Goal: Information Seeking & Learning: Learn about a topic

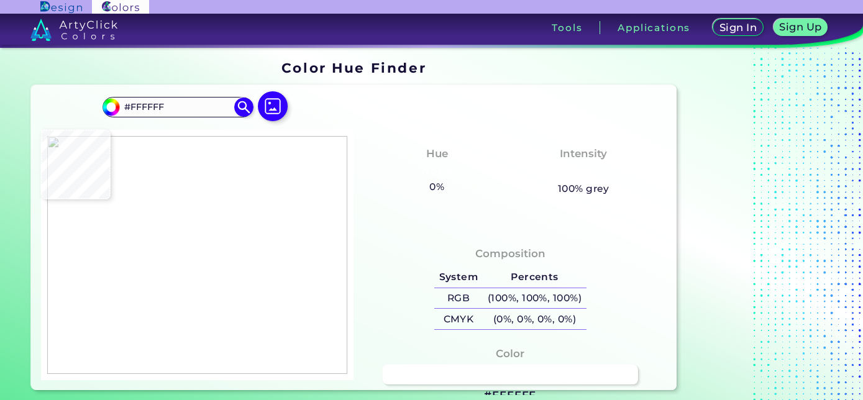
type input "#fcfcfc"
type input "#FCFCFC"
type input "#fdfcfb"
type input "#FDFCFB"
type input "#ac9594"
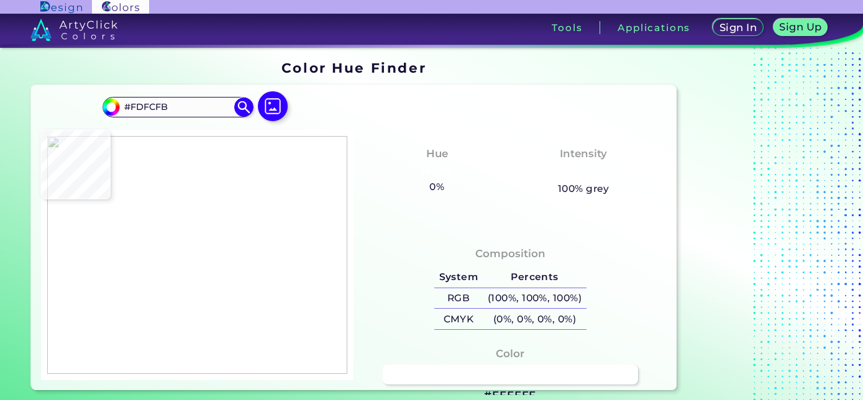
type input "#AC9594"
type input "#fdfefc"
type input "#FDFEFC"
type input "#fdfffe"
type input "#FDFFFE"
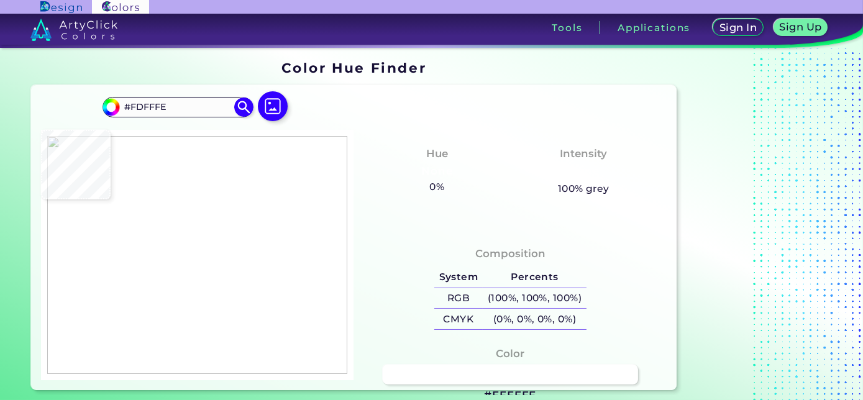
type input "#fbffff"
type input "#FBFFFF"
type input "#fffafe"
type input "#FFFAFE"
type input "#fef8f9"
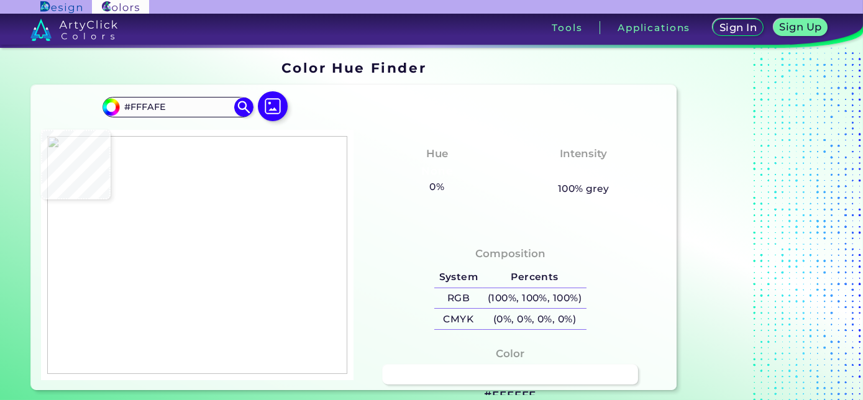
type input "#FEF8F9"
type input "#af6e79"
type input "#AF6E79"
type input "#f497a1"
type input "#F497A1"
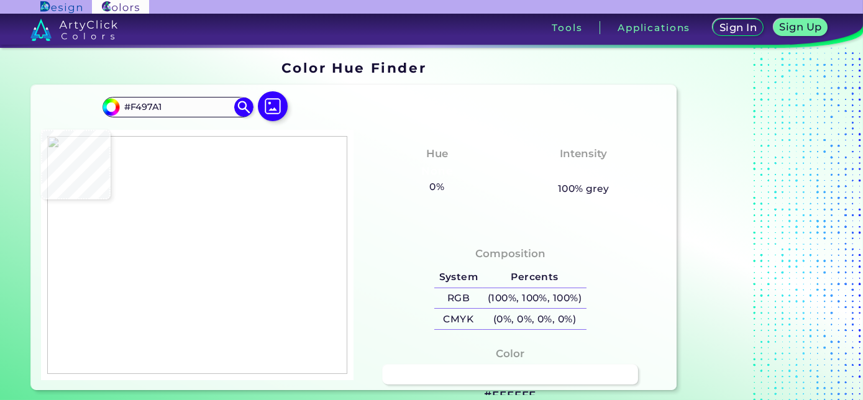
type input "#f79ca7"
type input "#F79CA7"
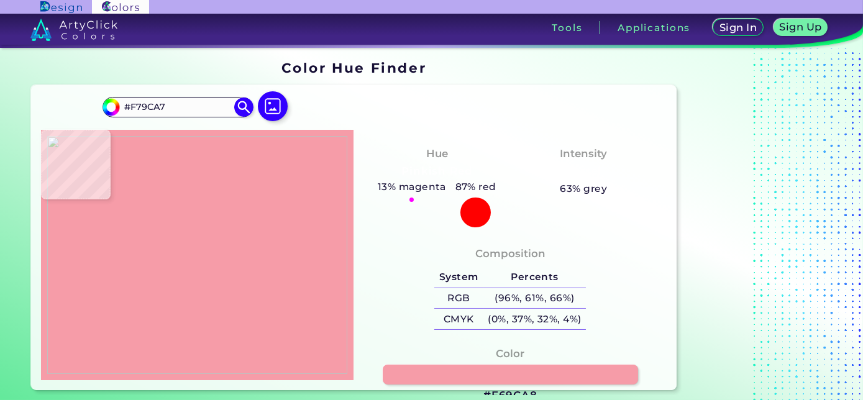
type input "#f69ca8"
type input "#F69CA8"
type input "#f599a6"
type input "#F599A6"
type input "#f5a1ad"
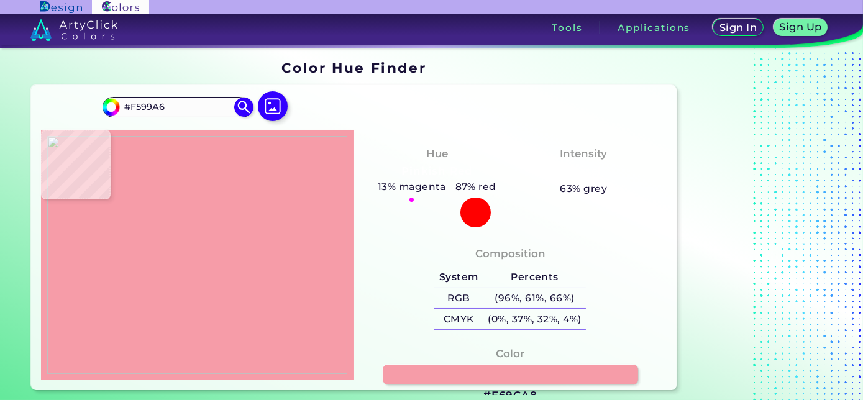
type input "#F5A1AD"
type input "#e29db1"
type input "#E29DB1"
type input "#ad7c9c"
type input "#AD7C9C"
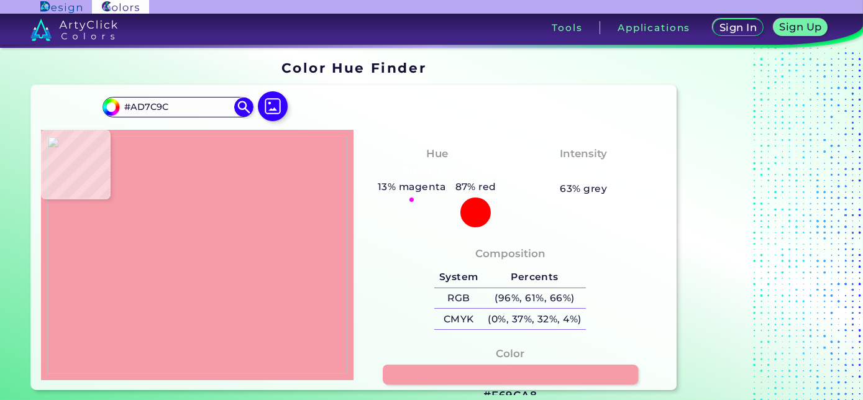
type input "#a9799e"
type input "#A9799E"
type input "#6a80b3"
type input "#6A80B3"
type input "#6e7aae"
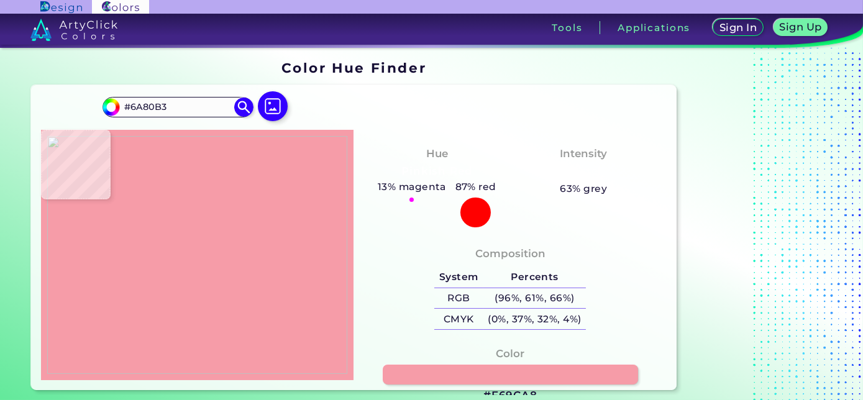
type input "#6E7AAE"
type input "#7d81af"
type input "#7D81AF"
type input "#8e718f"
type input "#8E718F"
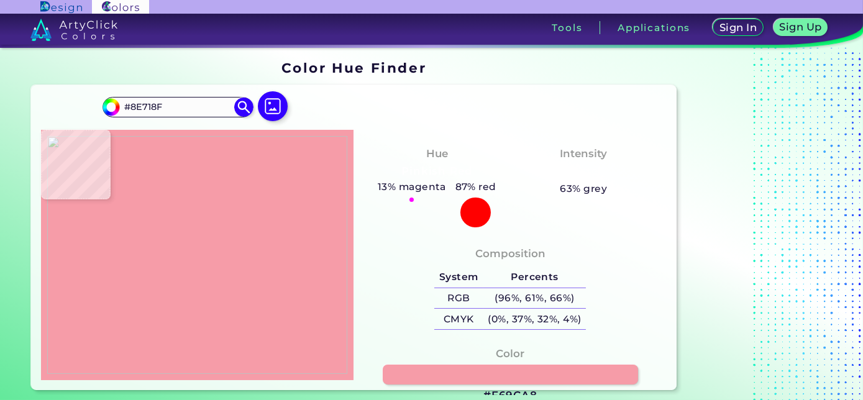
type input "#857ea8"
type input "#857EA8"
type input "#896f96"
type input "#896F96"
type input "#84719c"
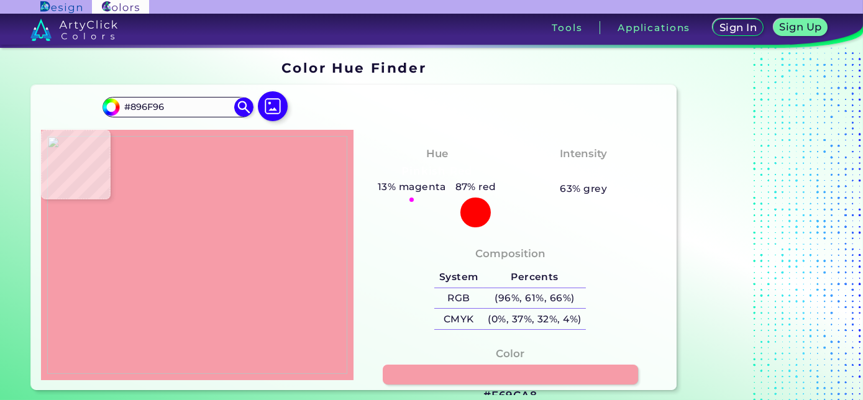
type input "#84719C"
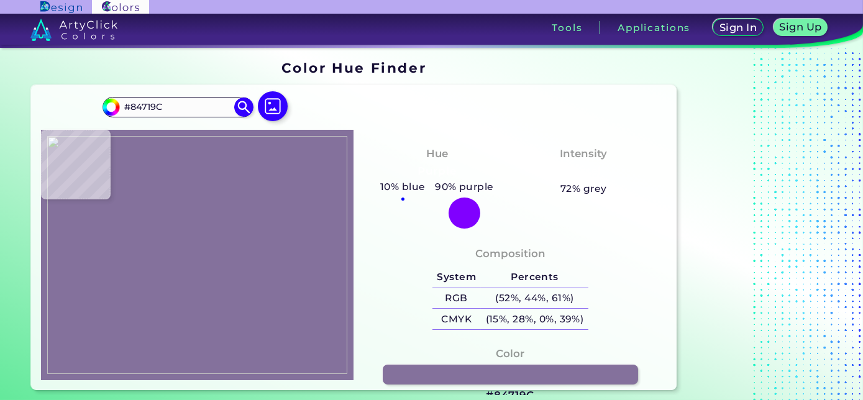
type input "#946a8d"
type input "#946A8D"
type input "#82779b"
type input "#82779B"
type input "#7b82b0"
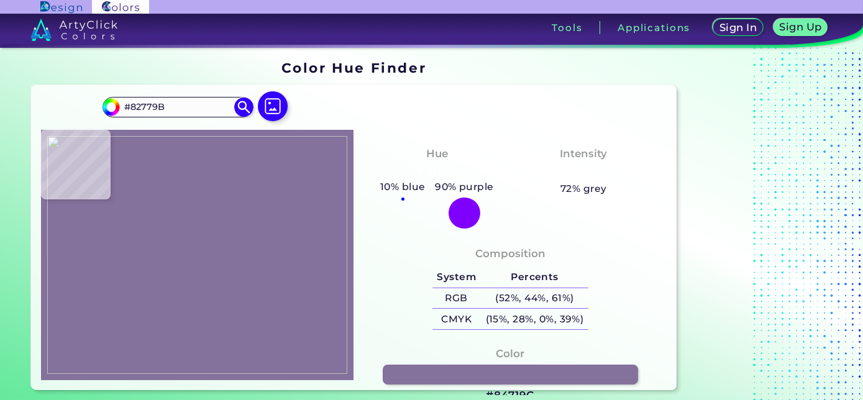
type input "#7B82B0"
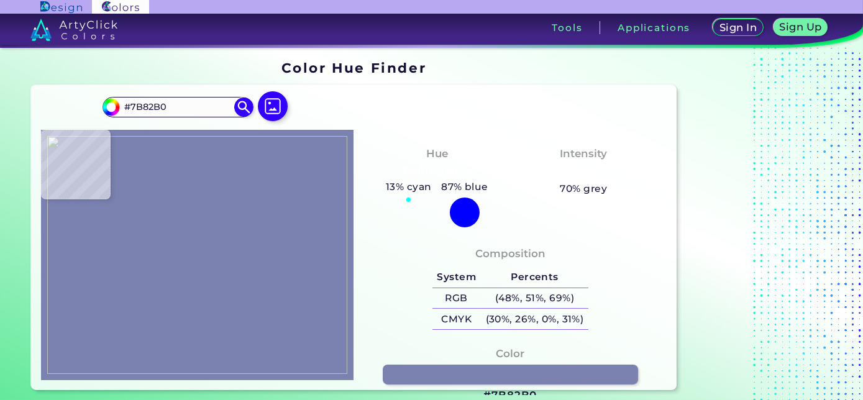
type input "#7284b5"
type input "#7284B5"
type input "#6e80b3"
type input "#6E80B3"
type input "#7380b3"
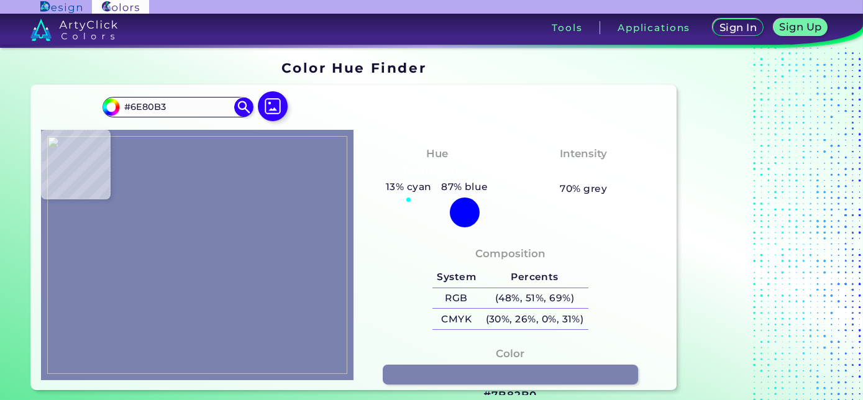
type input "#7380B3"
type input "#7484b7"
type input "#7484B7"
click at [147, 167] on img at bounding box center [197, 255] width 301 height 238
click at [424, 382] on link at bounding box center [510, 375] width 257 height 21
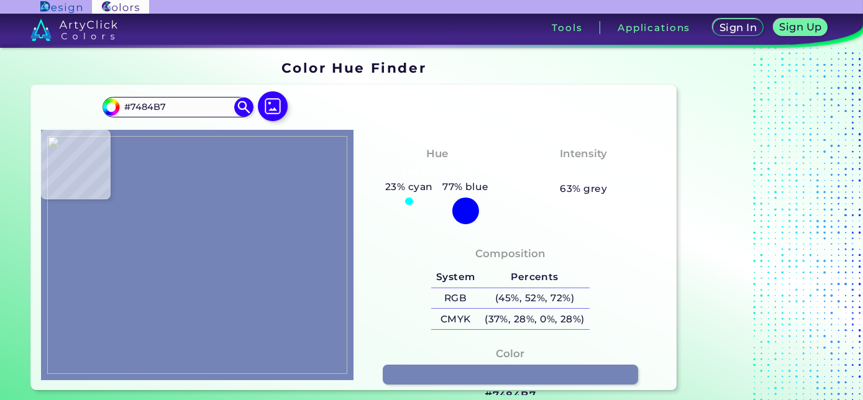
click at [215, 205] on img at bounding box center [197, 255] width 301 height 238
type input "#fddbda"
type input "#FDDBDA"
type input "#975e64"
type input "#975E64"
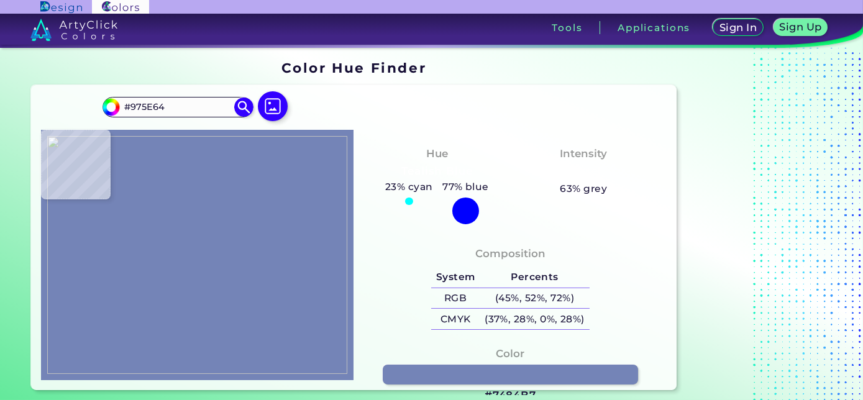
type input "#f9dcd9"
type input "#F9DCD9"
type input "#f99fab"
type input "#F99FAB"
type input "#f69ca8"
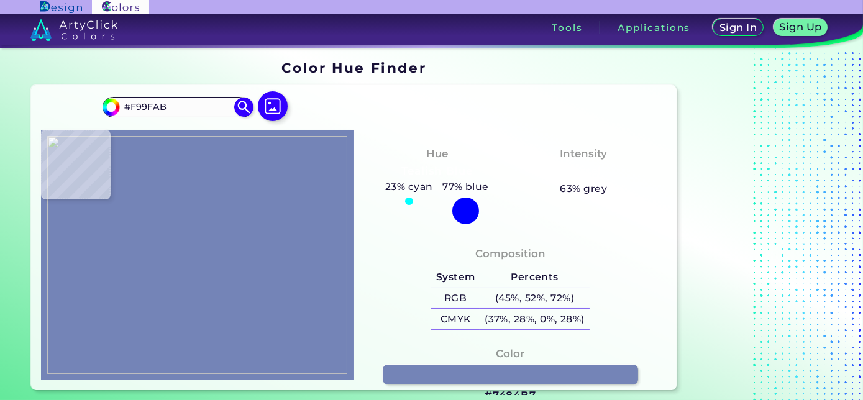
type input "#F69CA8"
type input "#f89eaa"
type input "#F89EAA"
type input "#f99fab"
type input "#F99FAB"
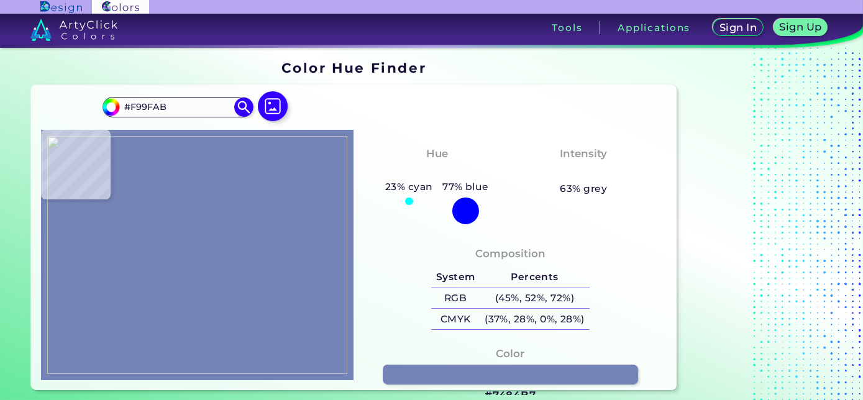
type input "#f89eaa"
type input "#F89EAA"
type input "#f79da9"
type input "#F79DA9"
type input "#f89eaa"
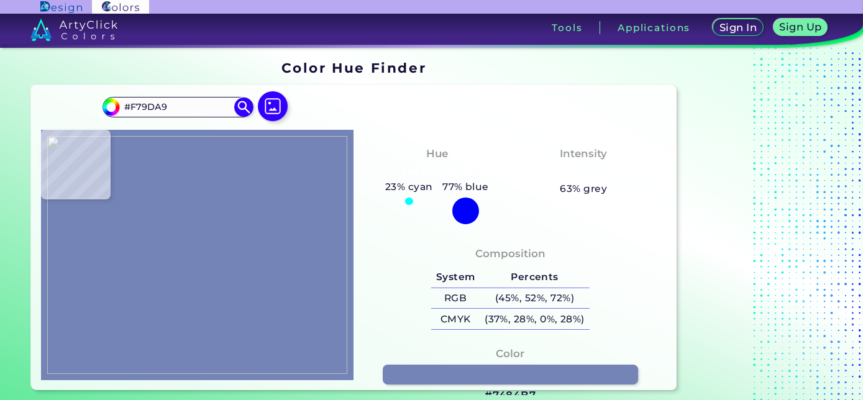
type input "#F89EAA"
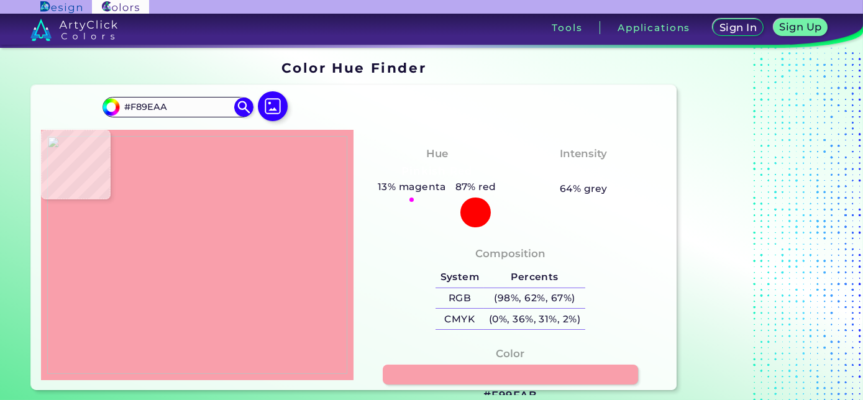
type input "#f99fab"
type input "#F99FAB"
type input "#f89eaa"
type input "#F89EAA"
click at [184, 202] on img at bounding box center [197, 255] width 301 height 238
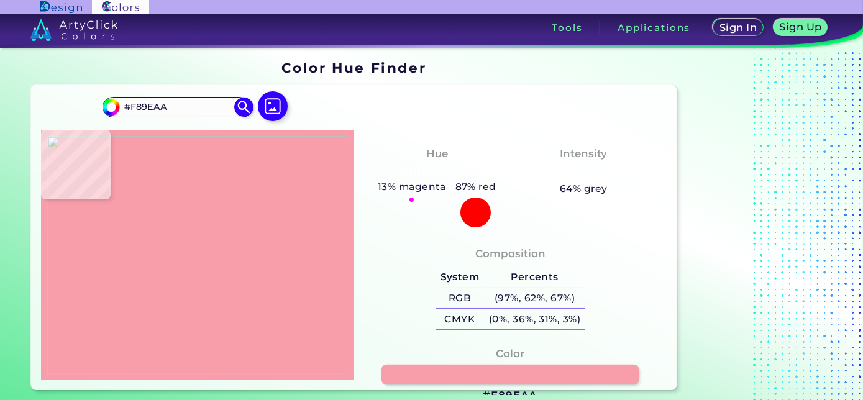
click at [435, 373] on link at bounding box center [510, 375] width 257 height 21
click at [214, 189] on img at bounding box center [197, 255] width 301 height 238
type input "#fee2de"
type input "#FEE2DE"
type input "#fefdfd"
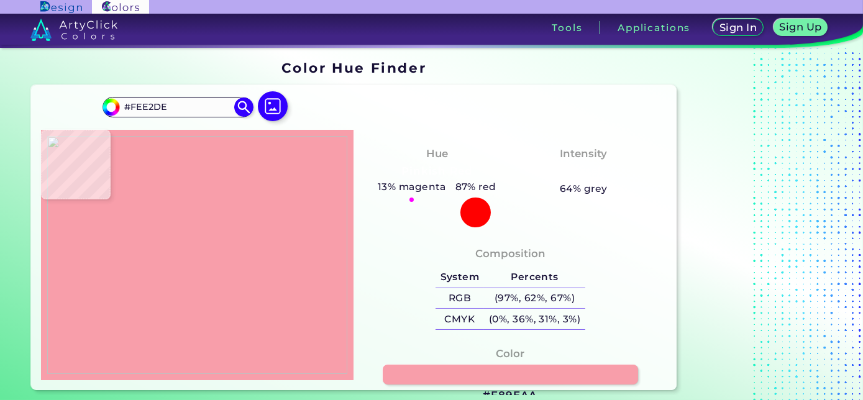
type input "#FEFDFD"
type input "#f9ece9"
type input "#F9ECE9"
type input "#f7d2d1"
type input "#F7D2D1"
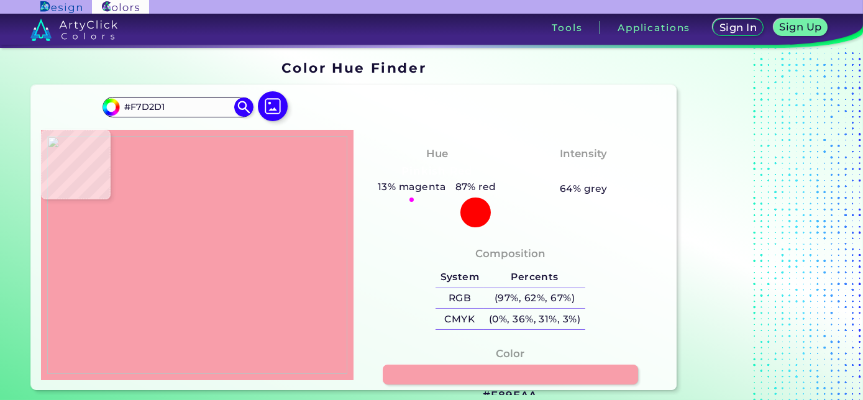
type input "#fbfbf8"
type input "#FBFBF8"
type input "#fefffd"
type input "#FEFFFD"
type input "#feffff"
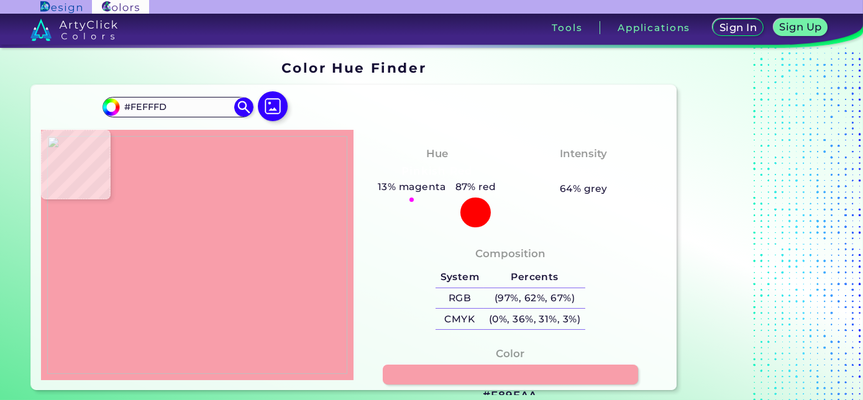
type input "#FEFFFF"
type input "#fcfefe"
type input "#FCFEFE"
type input "#9b7c7e"
type input "#9B7C7E"
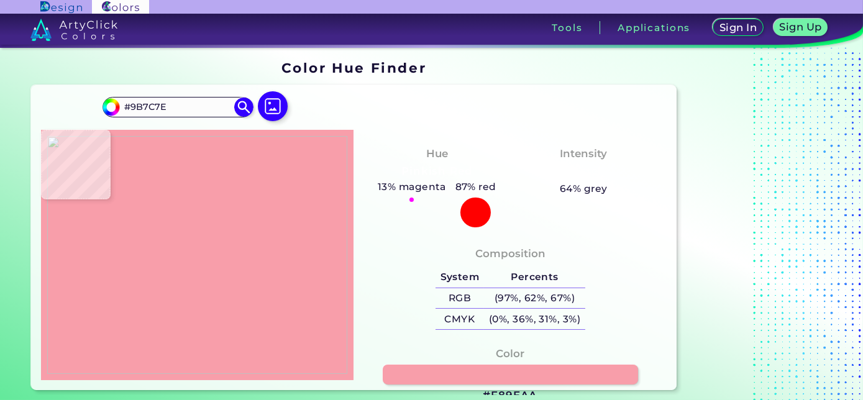
type input "#f6d5d7"
type input "#F6D5D7"
type input "#7b4246"
type input "#7B4246"
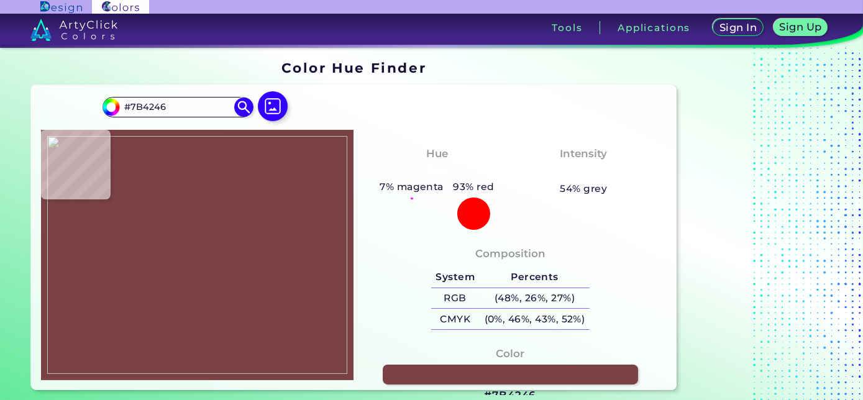
type input "#8f5053"
type input "#8F5053"
type input "#f7abb3"
type input "#F7ABB3"
type input "#f3a4ad"
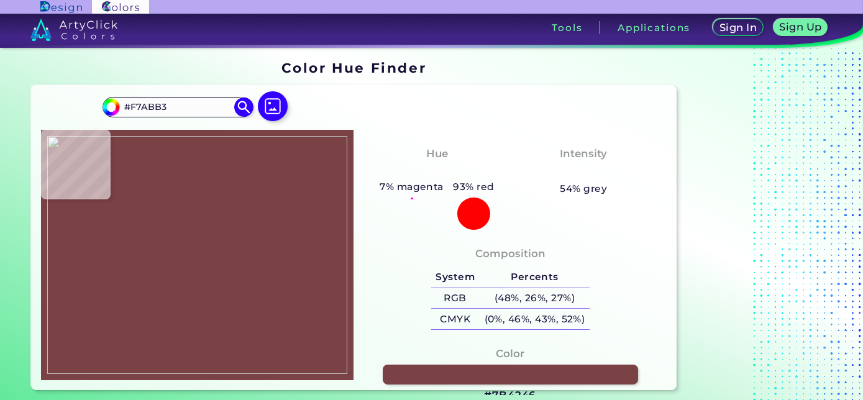
type input "#F3A4AD"
type input "#f69aa7"
type input "#F69AA7"
type input "#fa9fac"
type input "#FA9FAC"
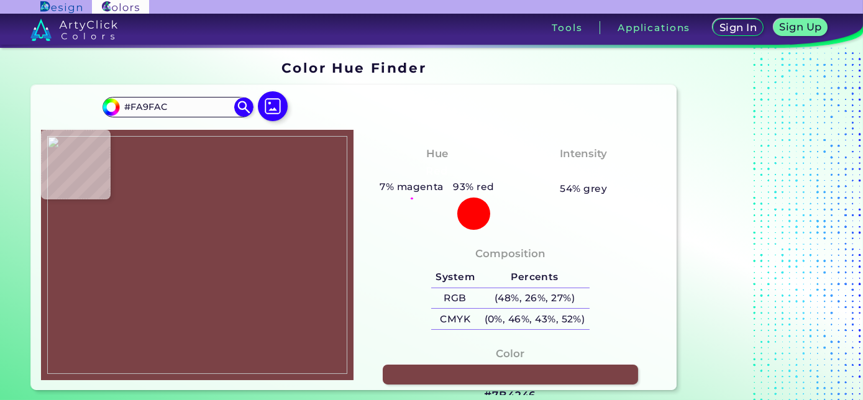
type input "#fc9eac"
type input "#FC9EAC"
type input "#fb9caa"
type input "#FB9CAA"
type input "#fa9fac"
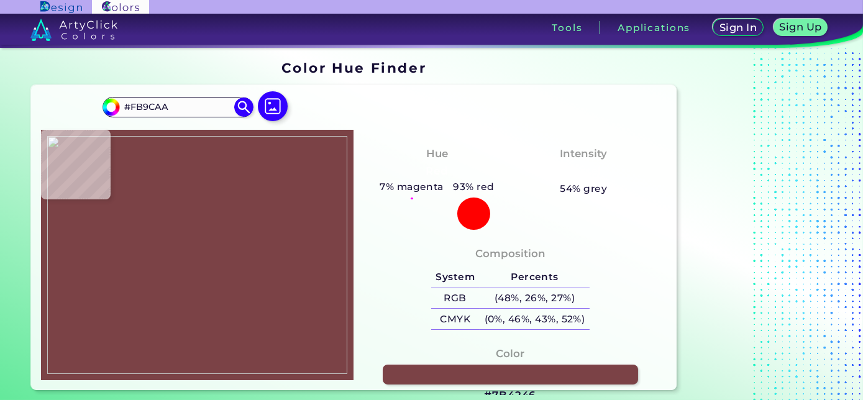
type input "#FA9FAC"
type input "#f99fa9"
type input "#F99FA9"
type input "#faa0a9"
type input "#FAA0A9"
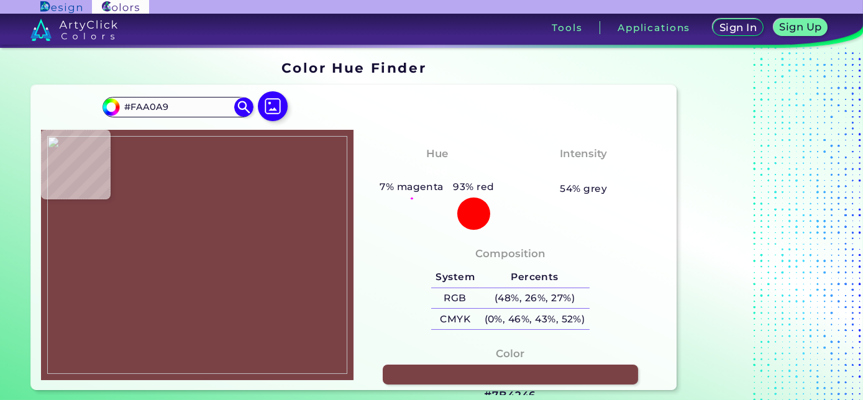
type input "#fb9fab"
type input "#FB9FAB"
type input "#fa9fac"
type input "#FA9FAC"
type input "#fe9fab"
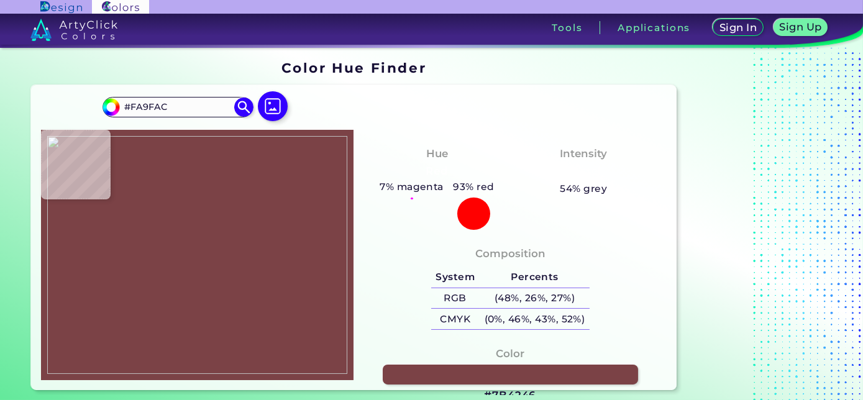
type input "#FE9FAB"
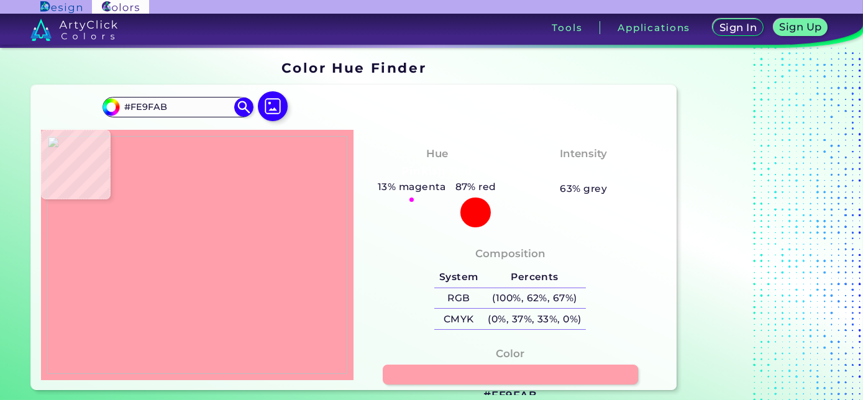
type input "#fe9dac"
type input "#FE9DAC"
type input "#f79faf"
type input "#F79FAF"
type input "#f0a7b9"
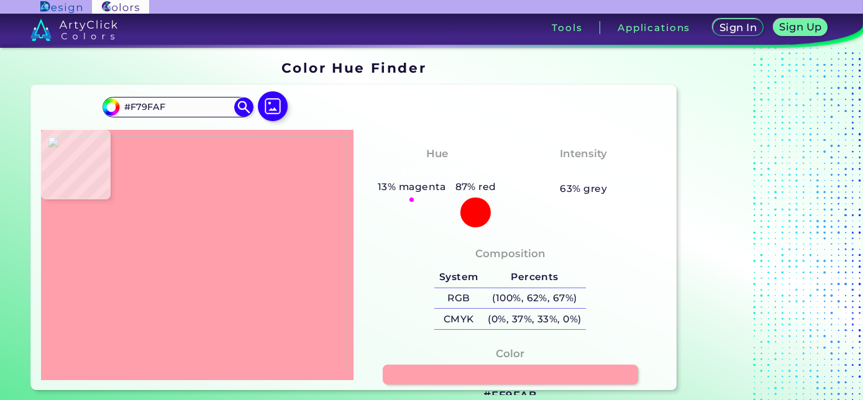
type input "#F0A7B9"
type input "#f4a0af"
type input "#F4A0AF"
type input "#ab7793"
type input "#AB7793"
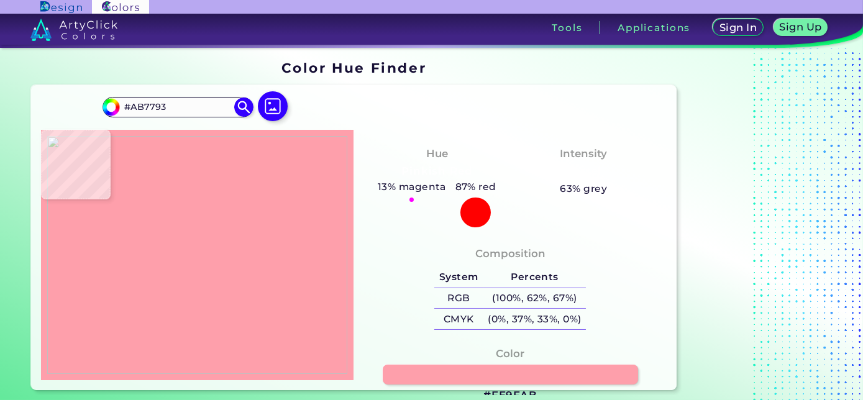
type input "#de93b0"
type input "#DE93B0"
type input "#a47398"
type input "#A47398"
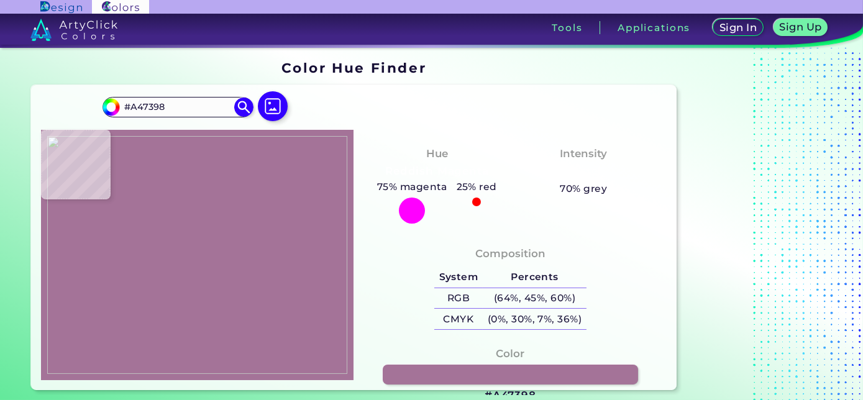
type input "#896f96"
type input "#896F96"
type input "#827fb1"
type input "#827FB1"
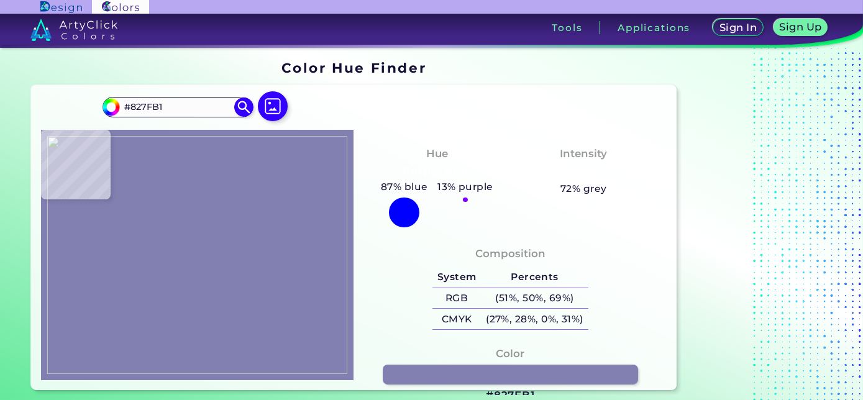
type input "#7b82b0"
type input "#7B82B0"
type input "#7284b5"
type input "#7284B5"
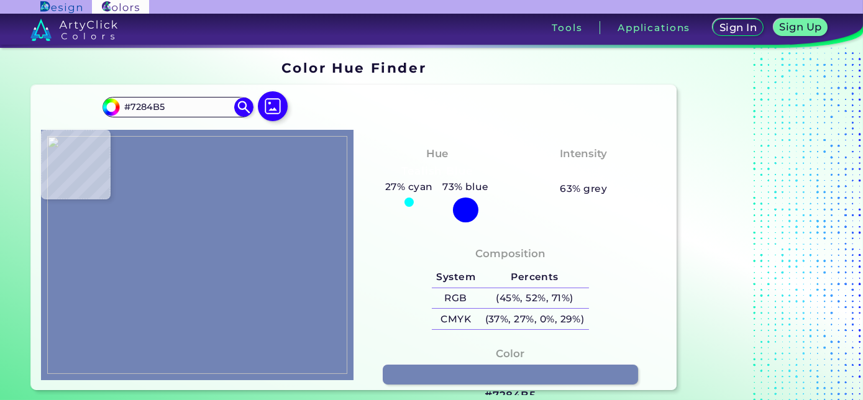
type input "#6e80b3"
type input "#6E80B3"
type input "#7380b3"
type input "#7380B3"
click at [147, 167] on img at bounding box center [197, 255] width 301 height 238
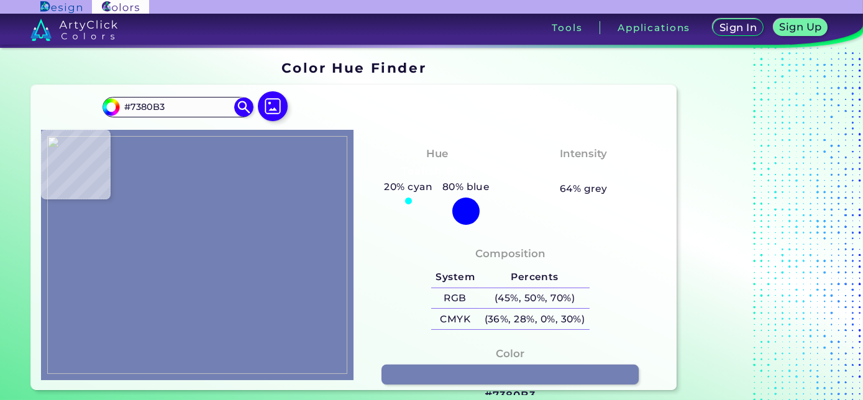
click at [425, 383] on link at bounding box center [510, 375] width 257 height 21
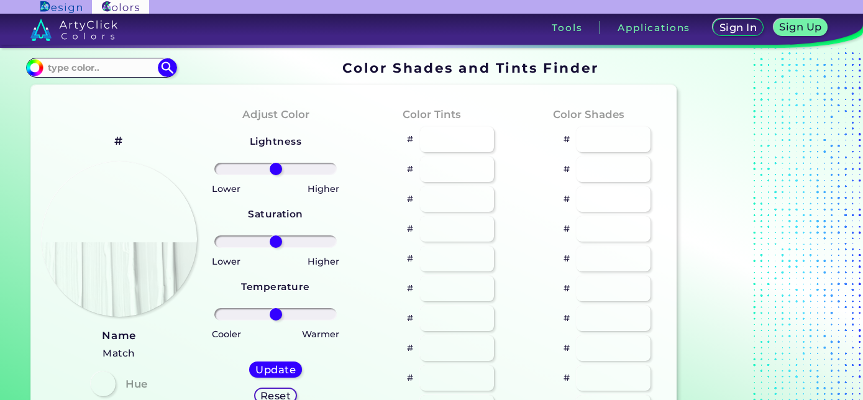
type input "#7380b3"
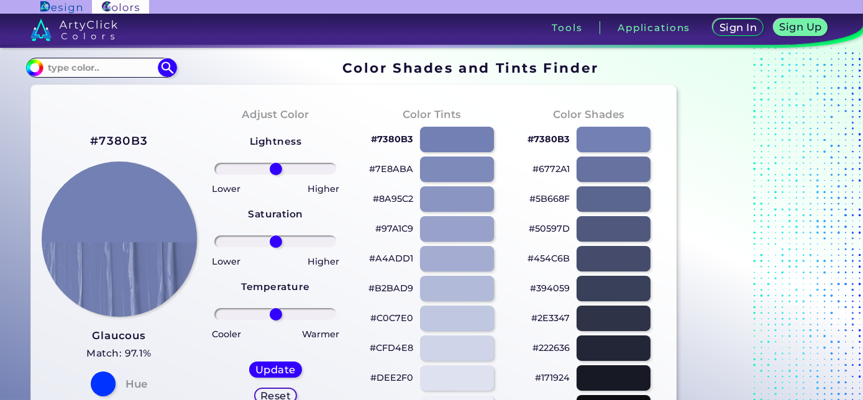
click at [121, 329] on h3 "Glaucous" at bounding box center [118, 336] width 65 height 15
